Goal: Task Accomplishment & Management: Complete application form

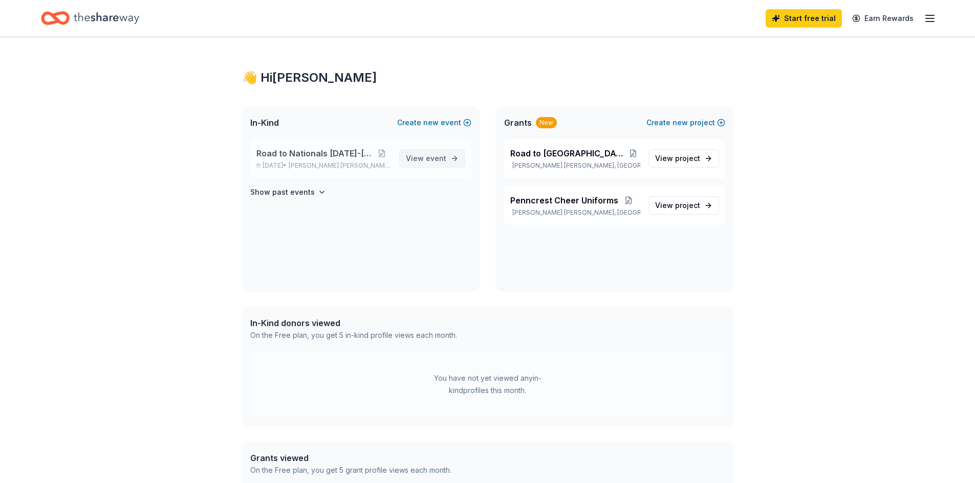
click at [447, 157] on link "View event" at bounding box center [432, 158] width 66 height 18
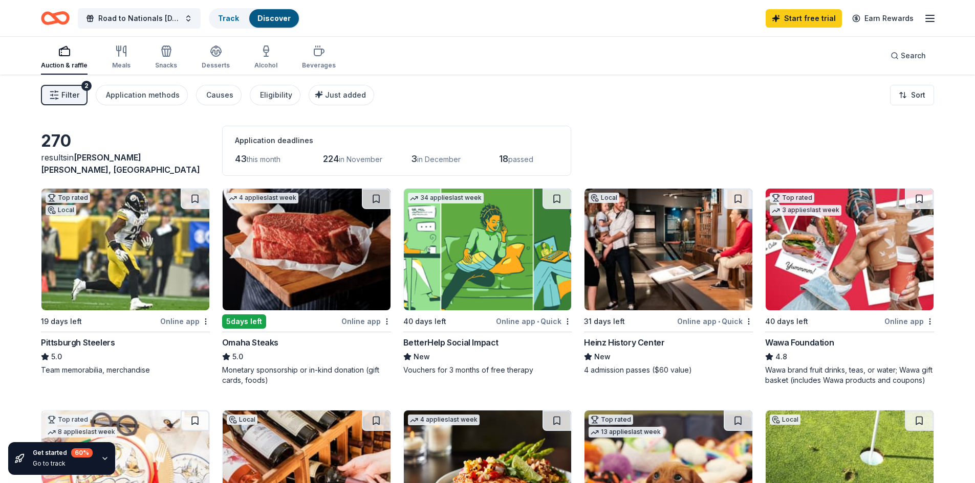
click at [868, 257] on img at bounding box center [849, 250] width 168 height 122
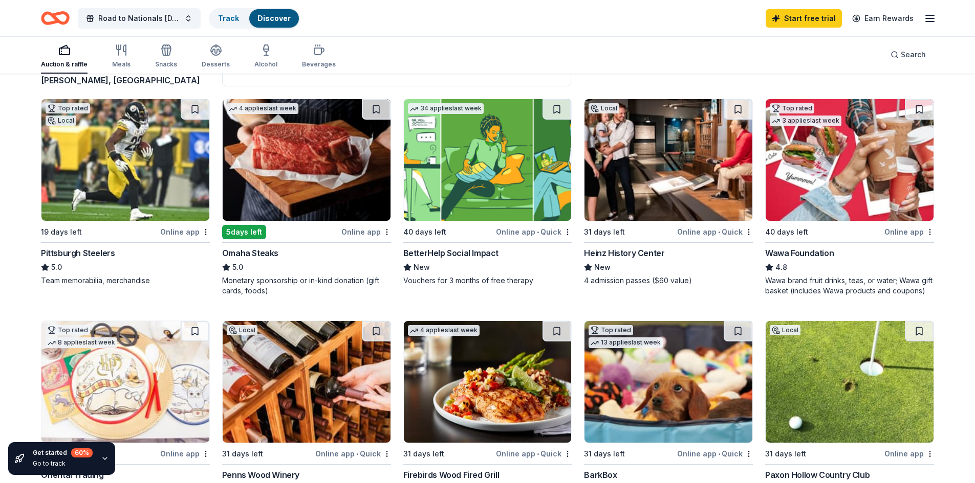
scroll to position [75, 0]
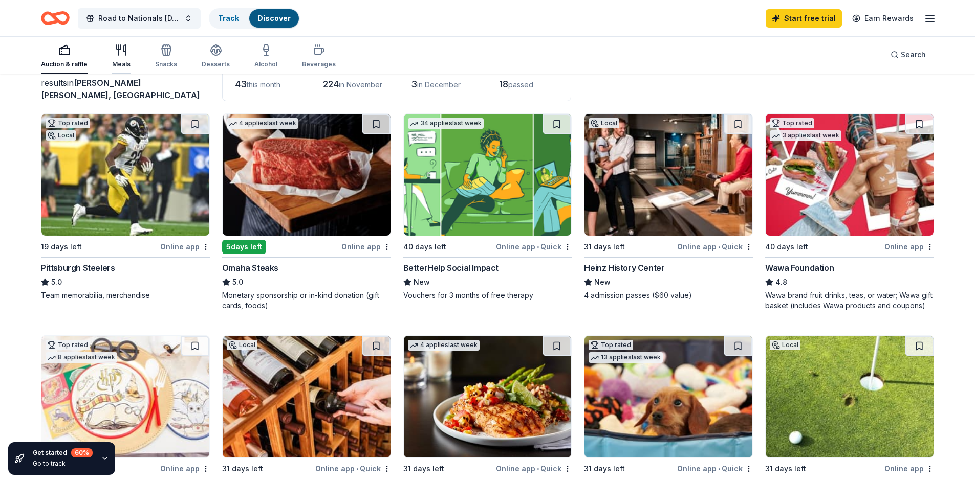
click at [121, 64] on div "Meals" at bounding box center [121, 64] width 18 height 8
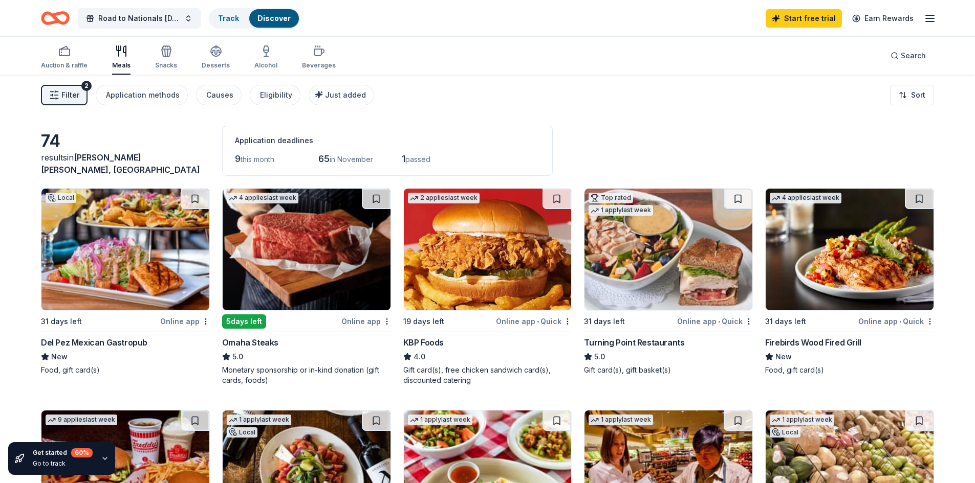
click at [645, 267] on img at bounding box center [668, 250] width 168 height 122
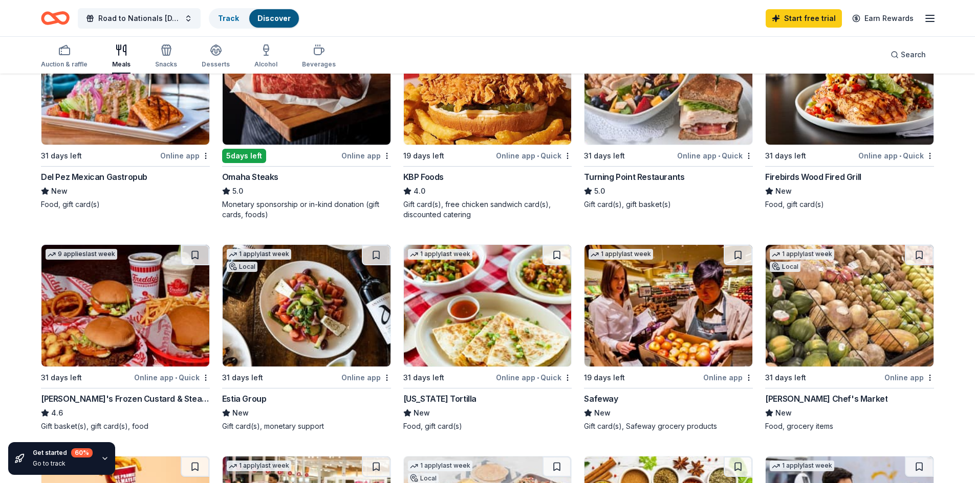
scroll to position [107, 0]
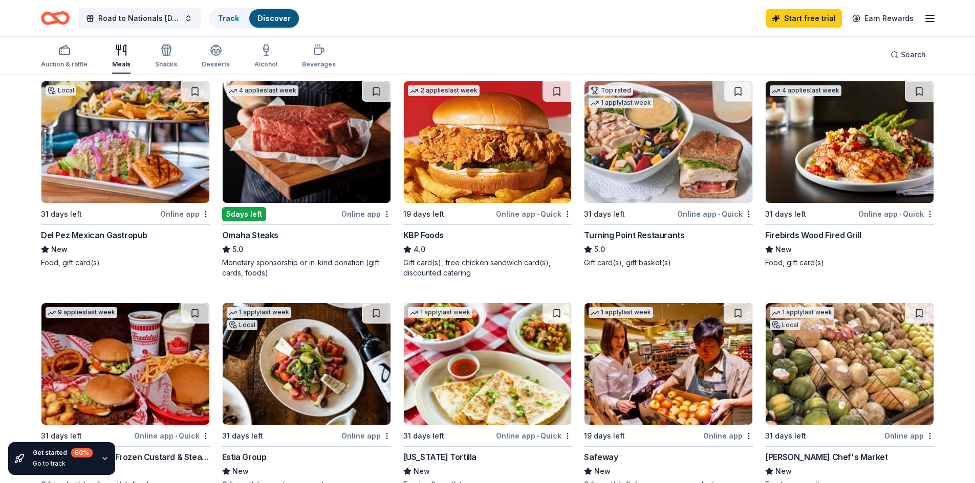
click at [149, 164] on img at bounding box center [125, 142] width 168 height 122
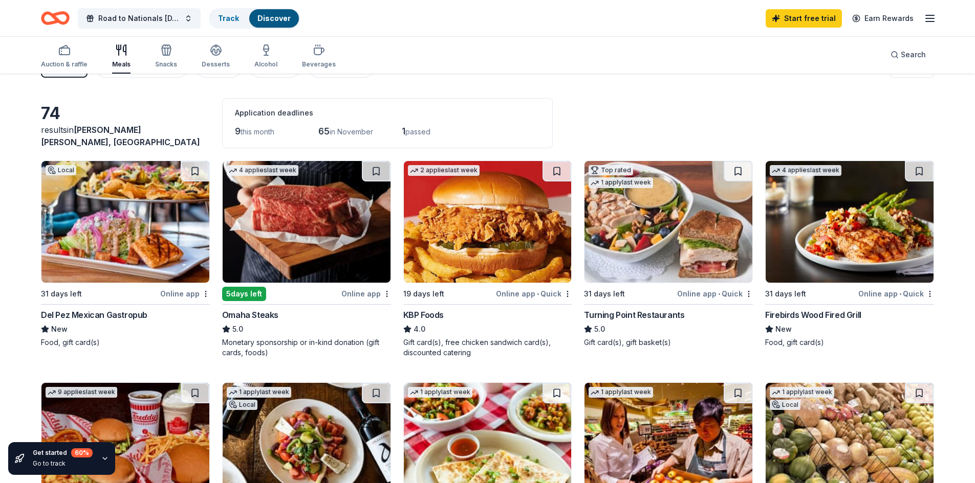
scroll to position [0, 0]
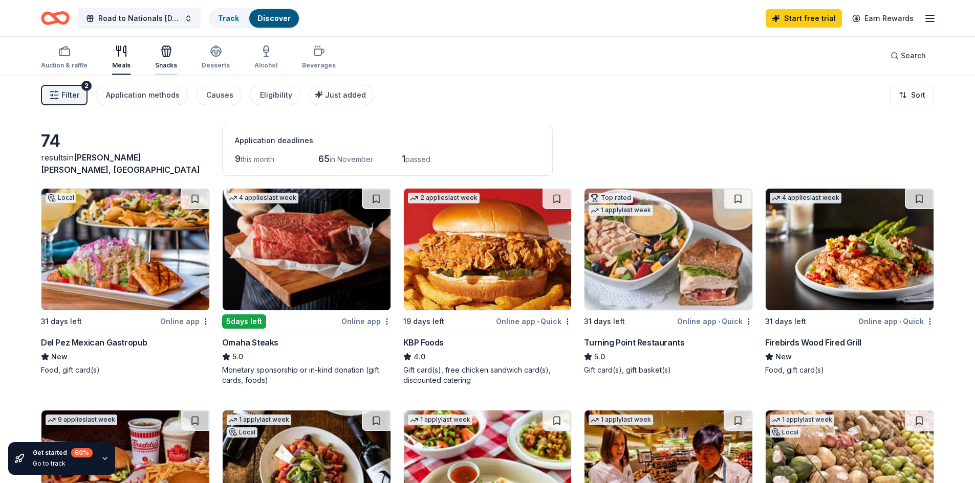
click at [169, 49] on icon "button" at bounding box center [166, 52] width 9 height 7
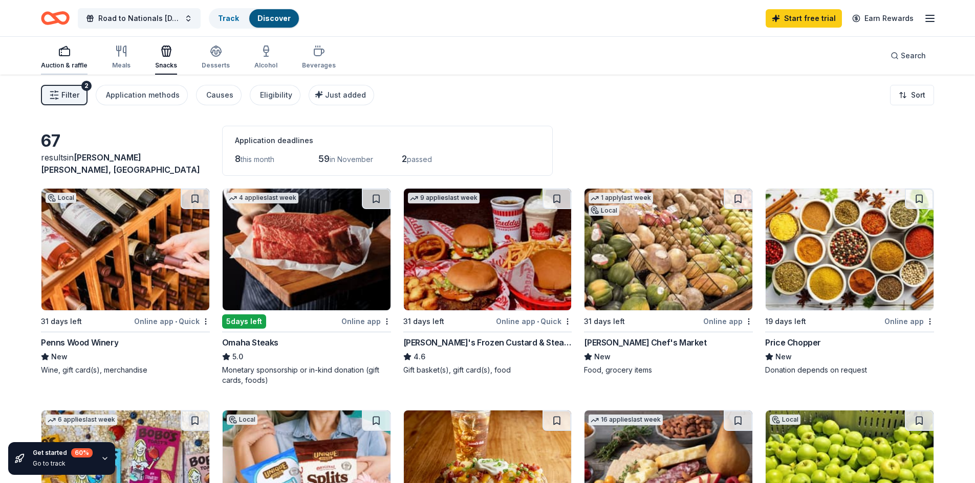
click at [69, 56] on icon "button" at bounding box center [64, 51] width 12 height 12
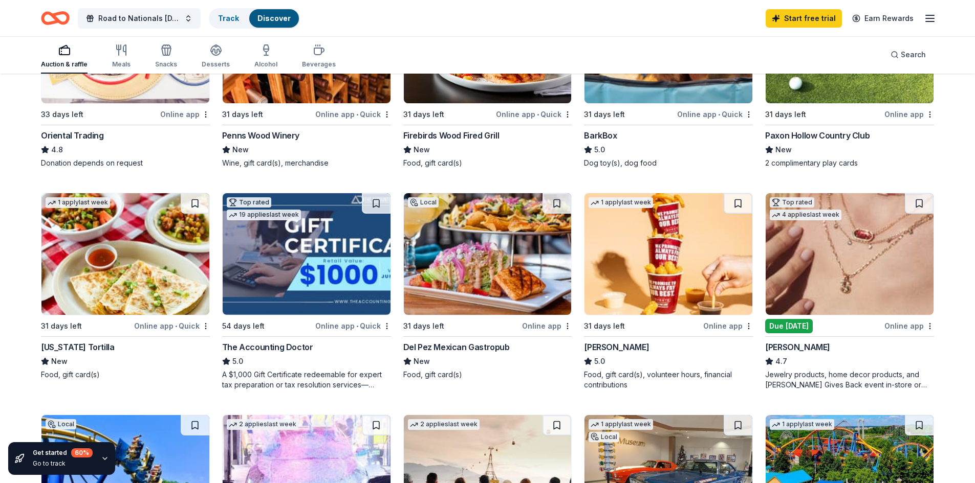
scroll to position [364, 0]
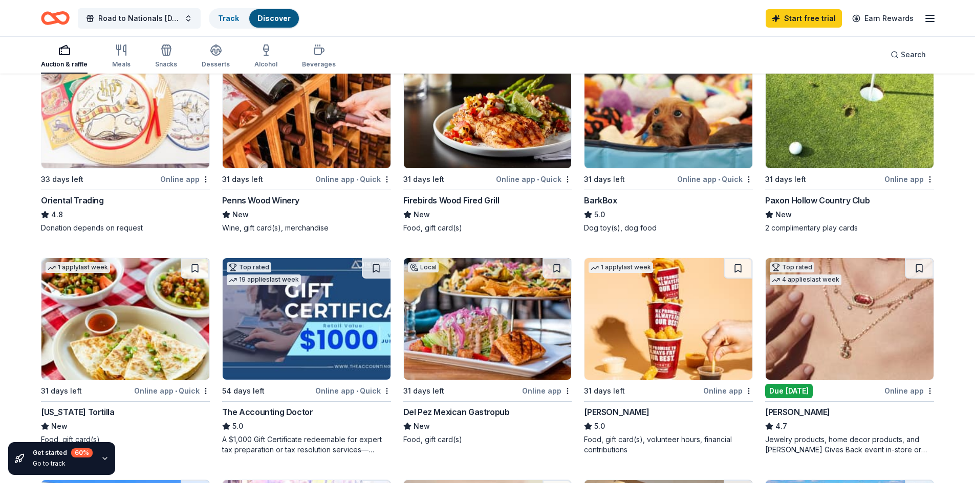
click at [833, 149] on img at bounding box center [849, 108] width 168 height 122
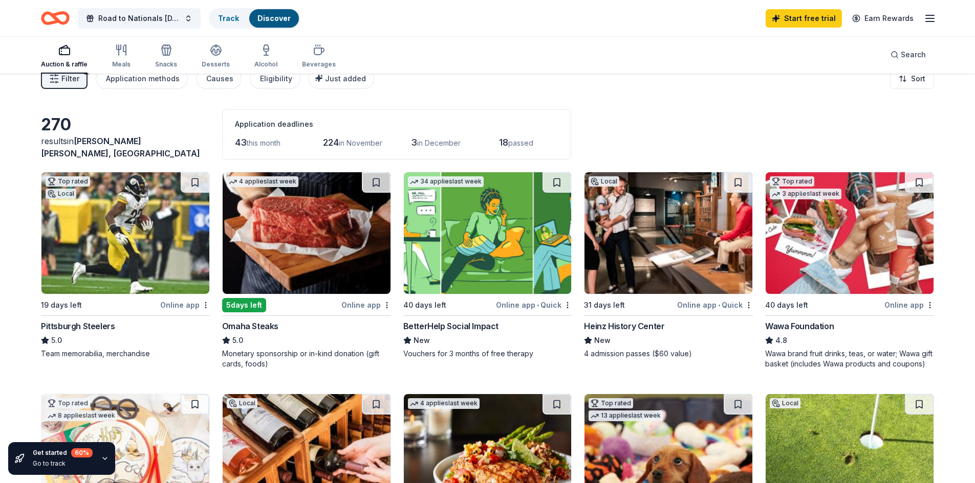
scroll to position [0, 0]
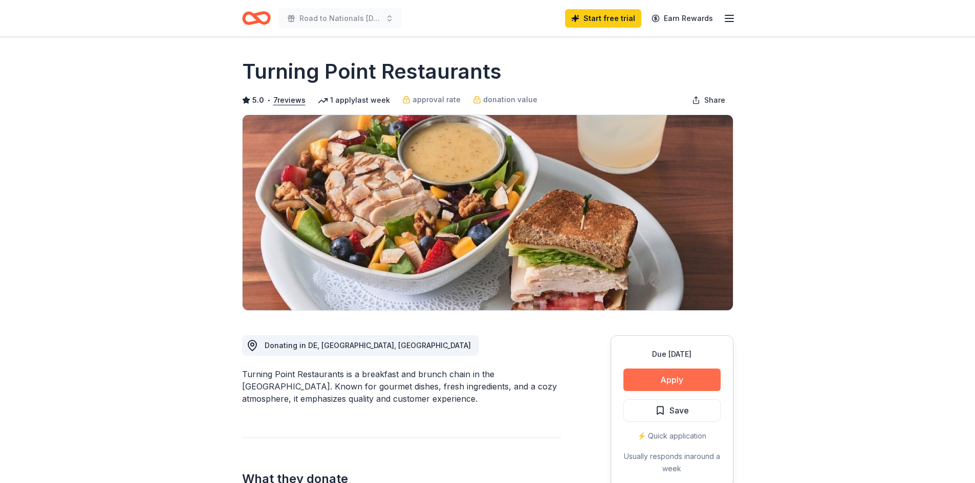
click at [689, 372] on button "Apply" at bounding box center [671, 380] width 97 height 23
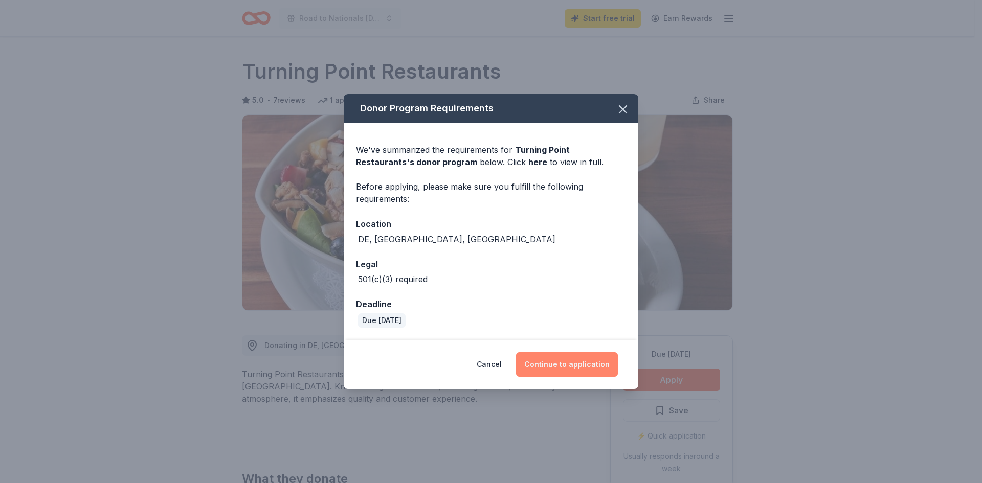
click at [580, 367] on button "Continue to application" at bounding box center [567, 365] width 102 height 25
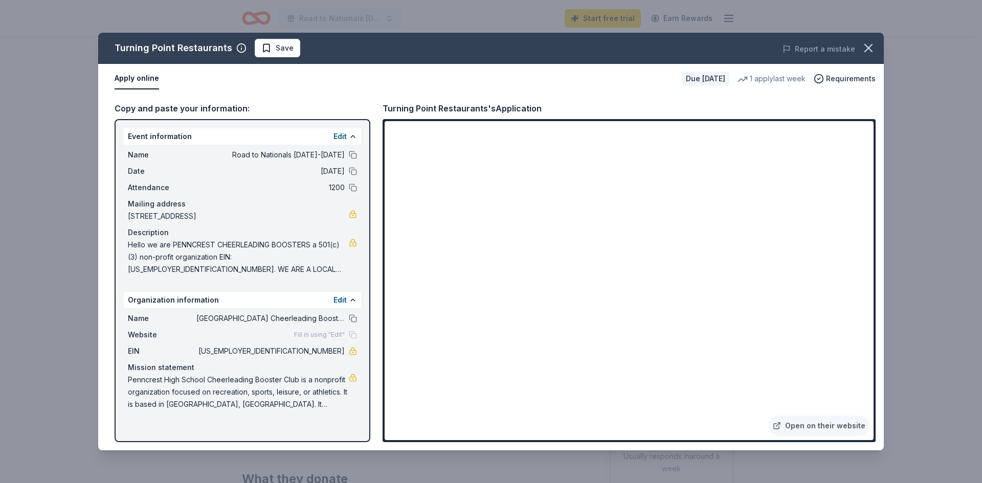
click at [346, 269] on span "Hello we are PENNCREST CHEERLEADING BOOSTERS a 501(c)(3) non-profit organizatio…" at bounding box center [238, 257] width 221 height 37
click at [340, 298] on button "Edit" at bounding box center [340, 300] width 13 height 12
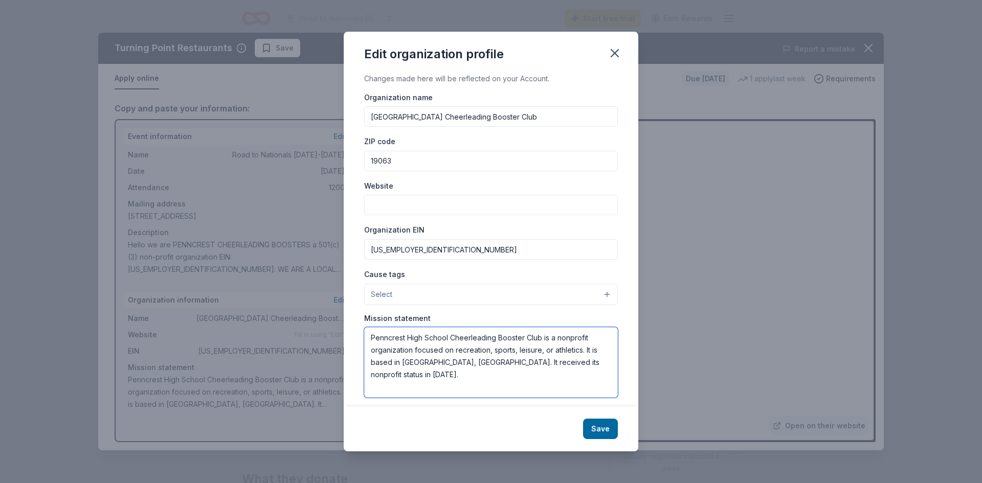
click at [575, 369] on textarea "Penncrest High School Cheerleading Booster Club is a nonprofit organization foc…" at bounding box center [491, 362] width 254 height 71
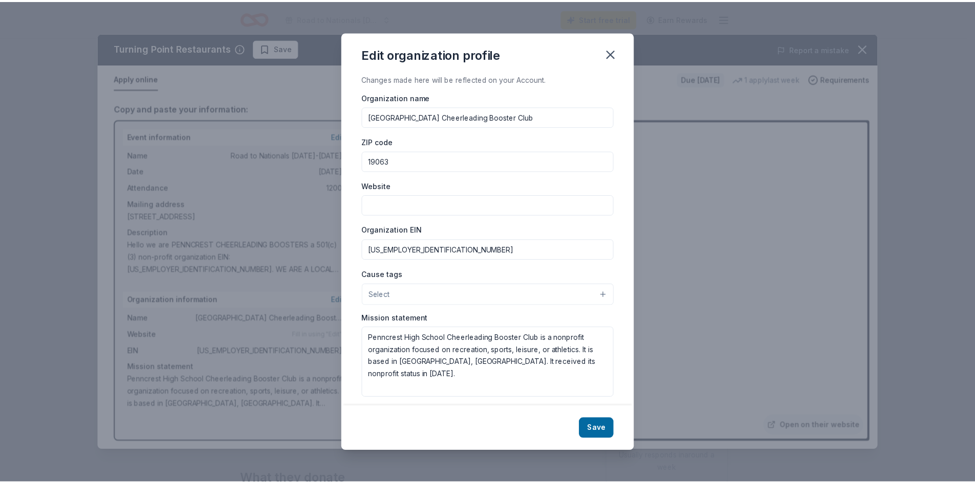
scroll to position [8, 0]
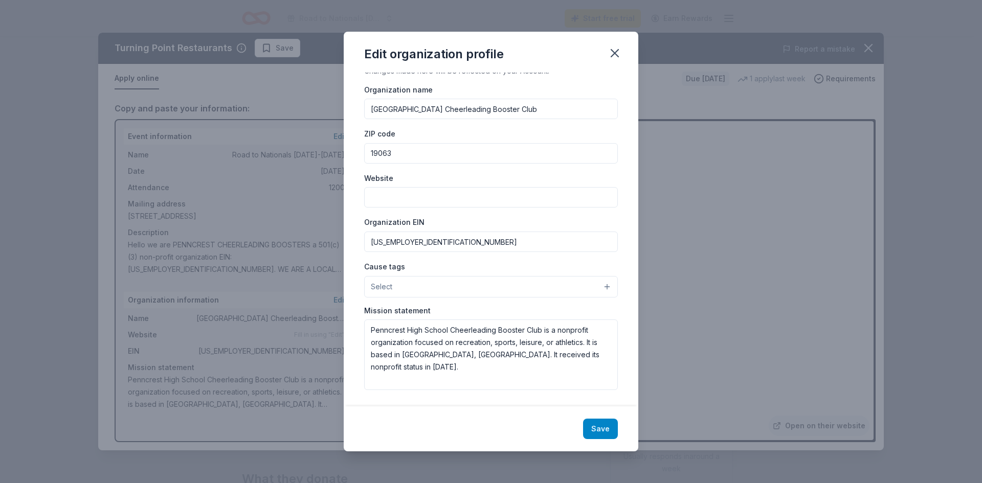
click at [594, 431] on button "Save" at bounding box center [600, 429] width 35 height 20
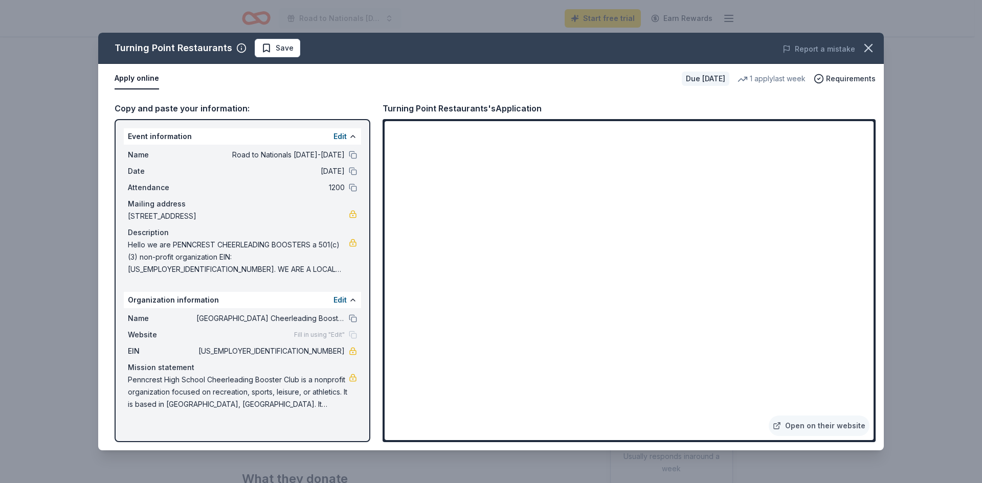
click at [140, 245] on span "Hello we are PENNCREST CHEERLEADING BOOSTERS a 501(c)(3) non-profit organizatio…" at bounding box center [238, 257] width 221 height 37
click at [350, 319] on button at bounding box center [353, 319] width 8 height 8
click at [867, 46] on icon "button" at bounding box center [869, 48] width 14 height 14
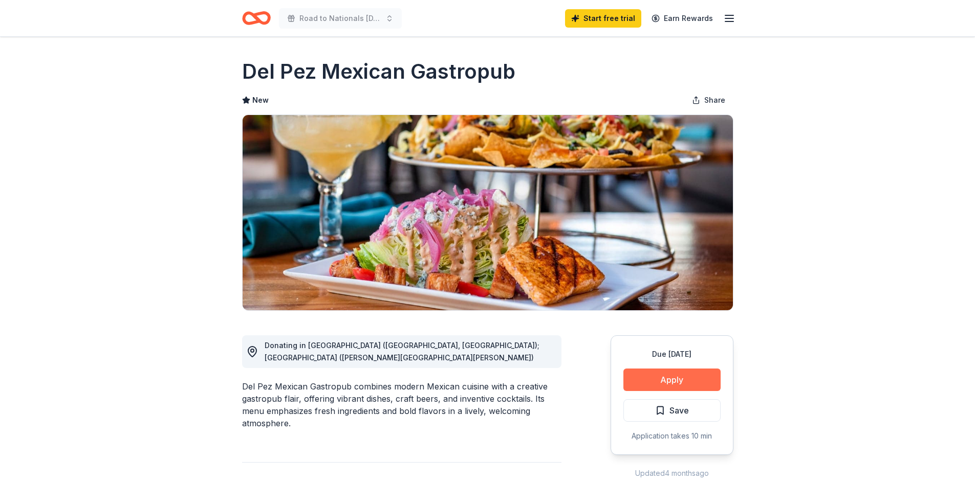
click at [674, 383] on button "Apply" at bounding box center [671, 380] width 97 height 23
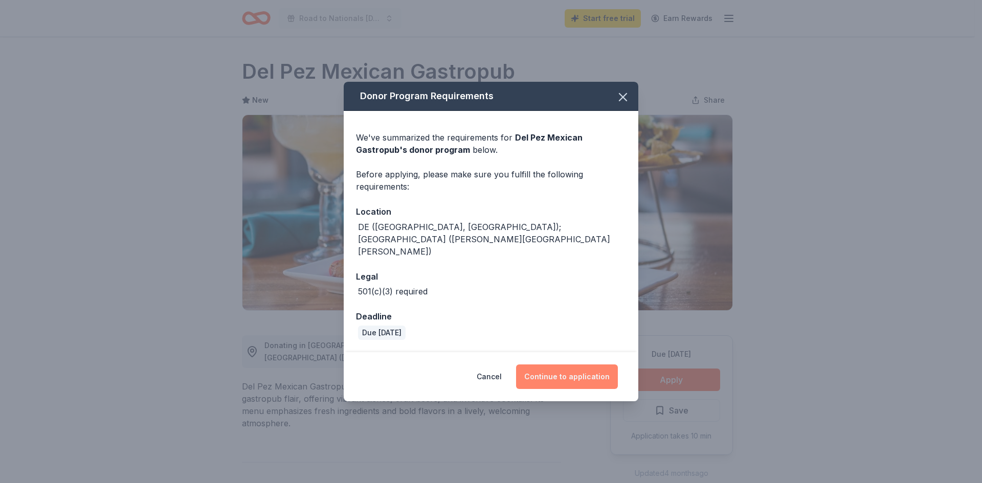
click at [552, 370] on button "Continue to application" at bounding box center [567, 377] width 102 height 25
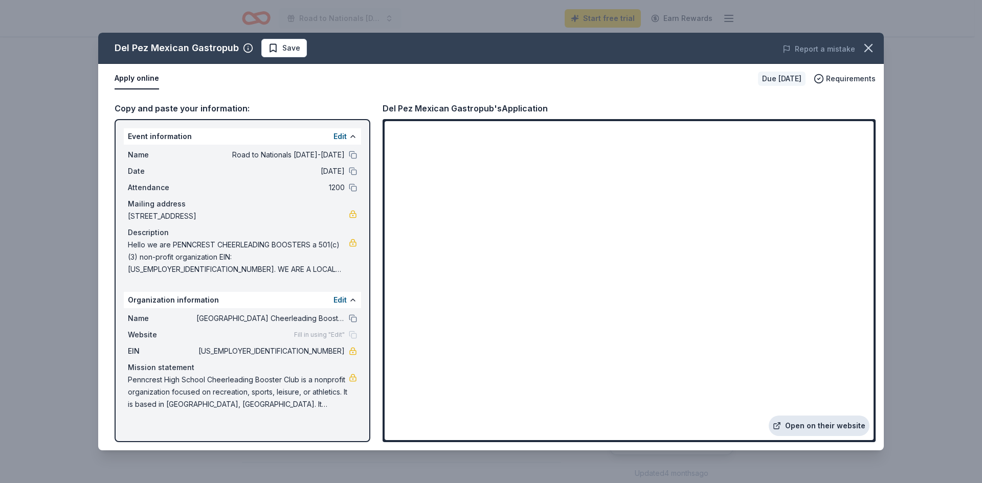
click at [828, 424] on link "Open on their website" at bounding box center [819, 426] width 101 height 20
click at [277, 257] on span "Hello we are PENNCREST CHEERLEADING BOOSTERS a 501(c)(3) non-profit organizatio…" at bounding box center [238, 257] width 221 height 37
click at [269, 257] on span "Hello we are PENNCREST CHEERLEADING BOOSTERS a 501(c)(3) non-profit organizatio…" at bounding box center [238, 257] width 221 height 37
drag, startPoint x: 279, startPoint y: 256, endPoint x: 268, endPoint y: 257, distance: 11.3
click at [268, 257] on span "Hello we are PENNCREST CHEERLEADING BOOSTERS a 501(c)(3) non-profit organizatio…" at bounding box center [238, 257] width 221 height 37
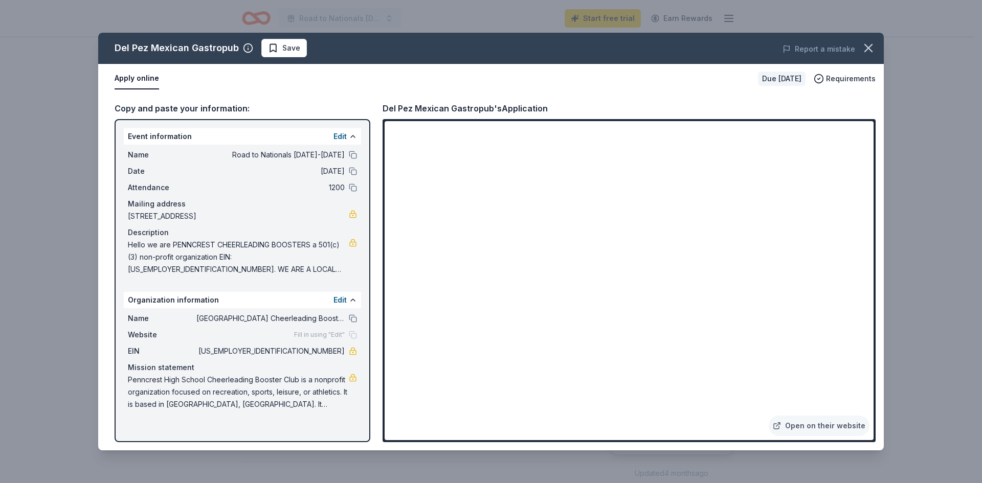
drag, startPoint x: 341, startPoint y: 270, endPoint x: 140, endPoint y: 251, distance: 201.4
click at [142, 252] on span "Hello we are PENNCREST CHEERLEADING BOOSTERS a 501(c)(3) non-profit organizatio…" at bounding box center [238, 257] width 221 height 37
click at [866, 45] on icon "button" at bounding box center [868, 48] width 7 height 7
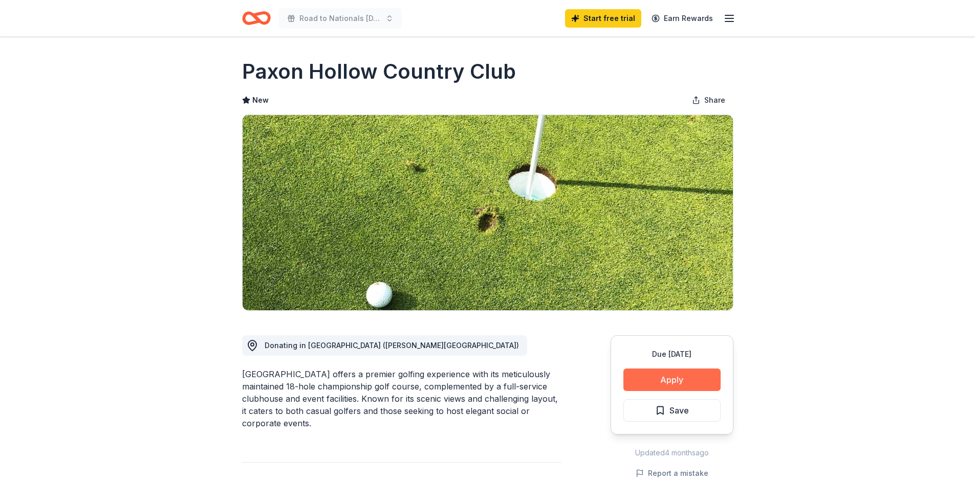
click at [702, 382] on button "Apply" at bounding box center [671, 380] width 97 height 23
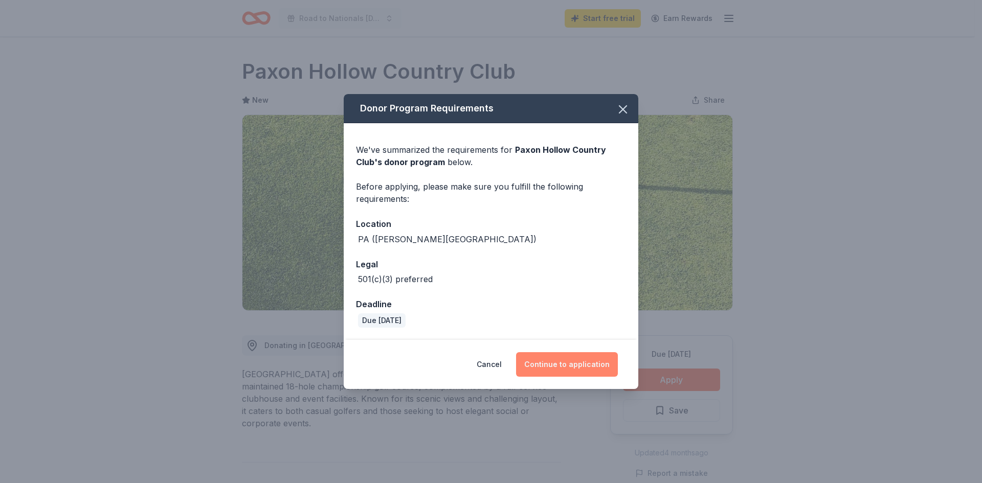
click at [599, 365] on button "Continue to application" at bounding box center [567, 365] width 102 height 25
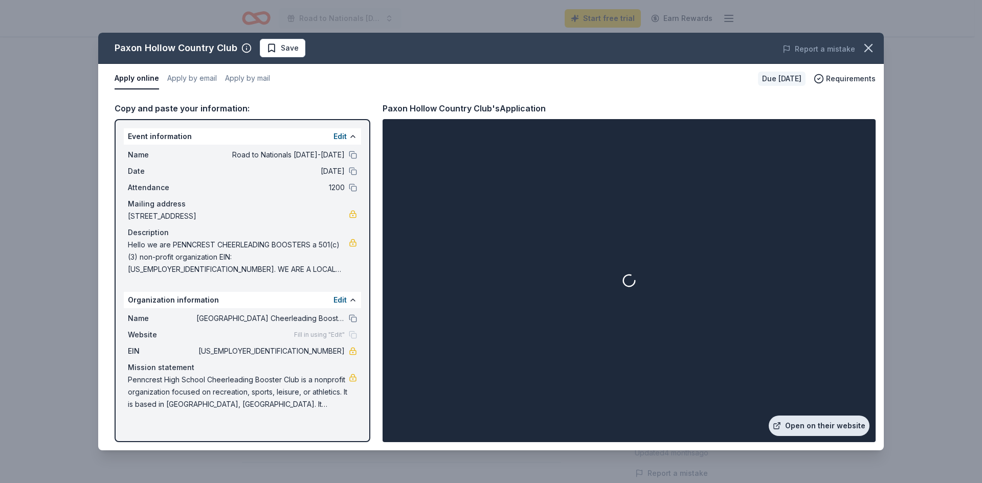
click at [842, 426] on link "Open on their website" at bounding box center [819, 426] width 101 height 20
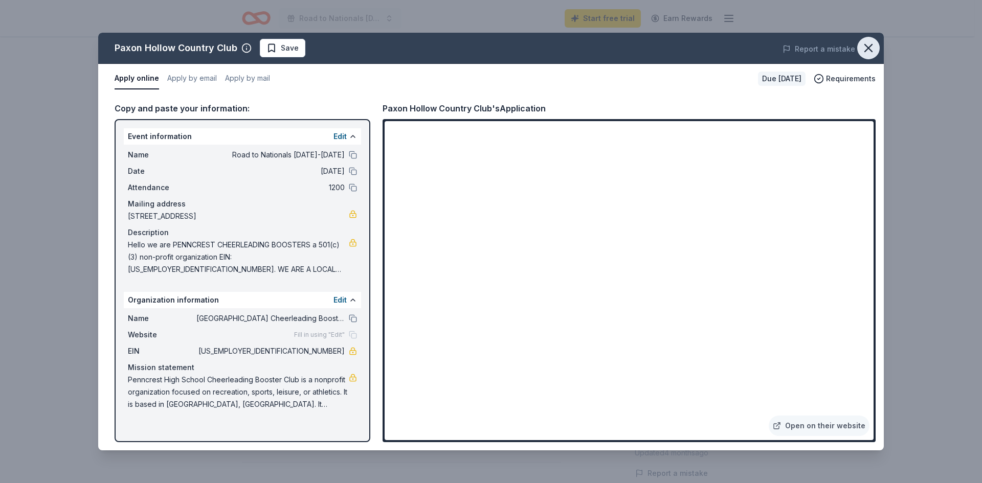
click at [867, 50] on icon "button" at bounding box center [868, 48] width 7 height 7
